Goal: Navigation & Orientation: Find specific page/section

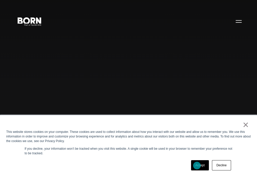
click at [197, 165] on link "Accept" at bounding box center [200, 165] width 18 height 10
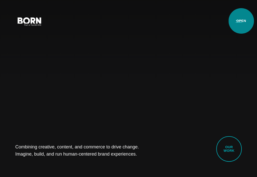
click at [241, 21] on button "Primary Menu" at bounding box center [238, 21] width 12 height 11
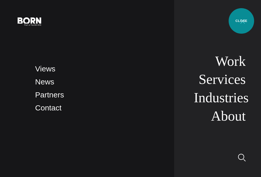
click at [241, 21] on button "Primary Menu" at bounding box center [242, 21] width 12 height 11
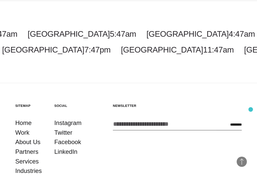
scroll to position [1261, 0]
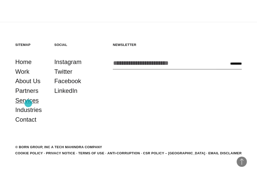
click at [28, 103] on link "Services" at bounding box center [26, 100] width 23 height 10
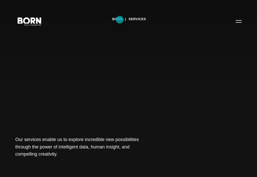
click at [120, 20] on link "BORN" at bounding box center [117, 19] width 10 height 8
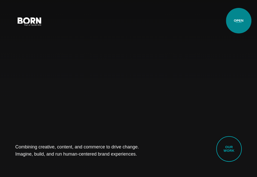
click at [238, 21] on button "Primary Menu" at bounding box center [238, 21] width 12 height 11
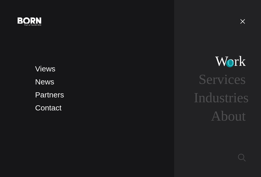
click at [230, 63] on link "Work" at bounding box center [230, 61] width 31 height 16
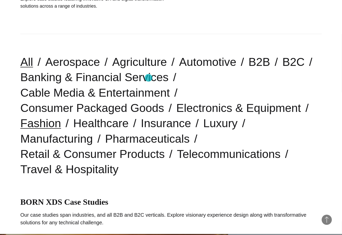
scroll to position [136, 0]
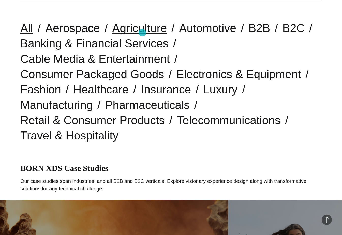
click at [142, 33] on link "Agriculture" at bounding box center [139, 28] width 55 height 13
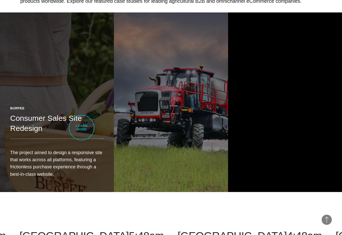
scroll to position [295, 0]
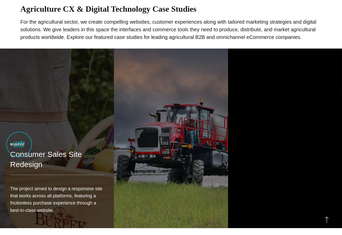
click at [19, 149] on h2 "Consumer Sales Site Redesign" at bounding box center [57, 159] width 94 height 20
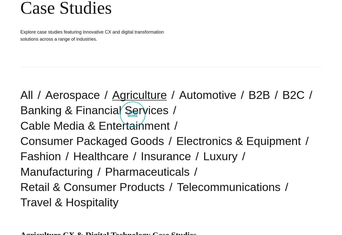
scroll to position [39, 0]
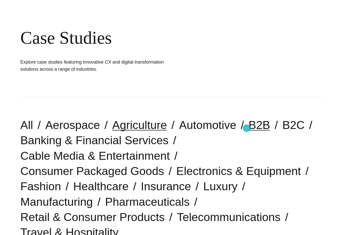
click at [249, 128] on link "B2B" at bounding box center [260, 125] width 22 height 13
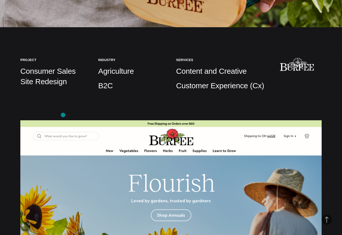
scroll to position [204, 0]
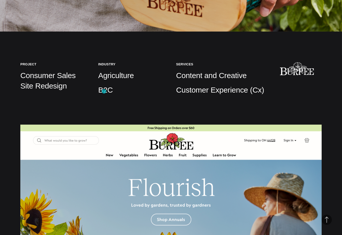
click at [104, 91] on p "B2C" at bounding box center [132, 90] width 68 height 10
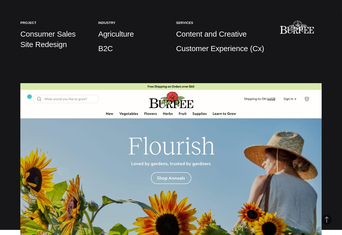
scroll to position [306, 0]
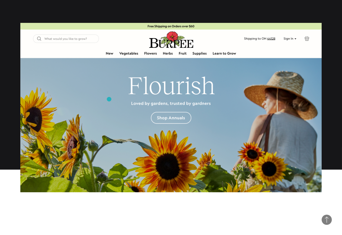
click at [109, 99] on img at bounding box center [171, 108] width 302 height 170
click at [179, 116] on img at bounding box center [171, 108] width 302 height 170
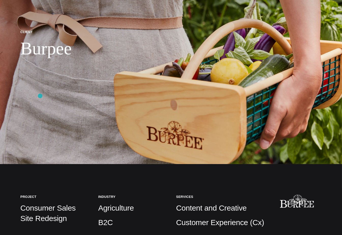
scroll to position [0, 0]
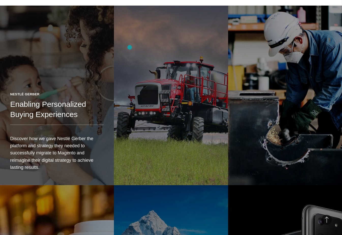
scroll to position [339, 0]
